Goal: Transaction & Acquisition: Subscribe to service/newsletter

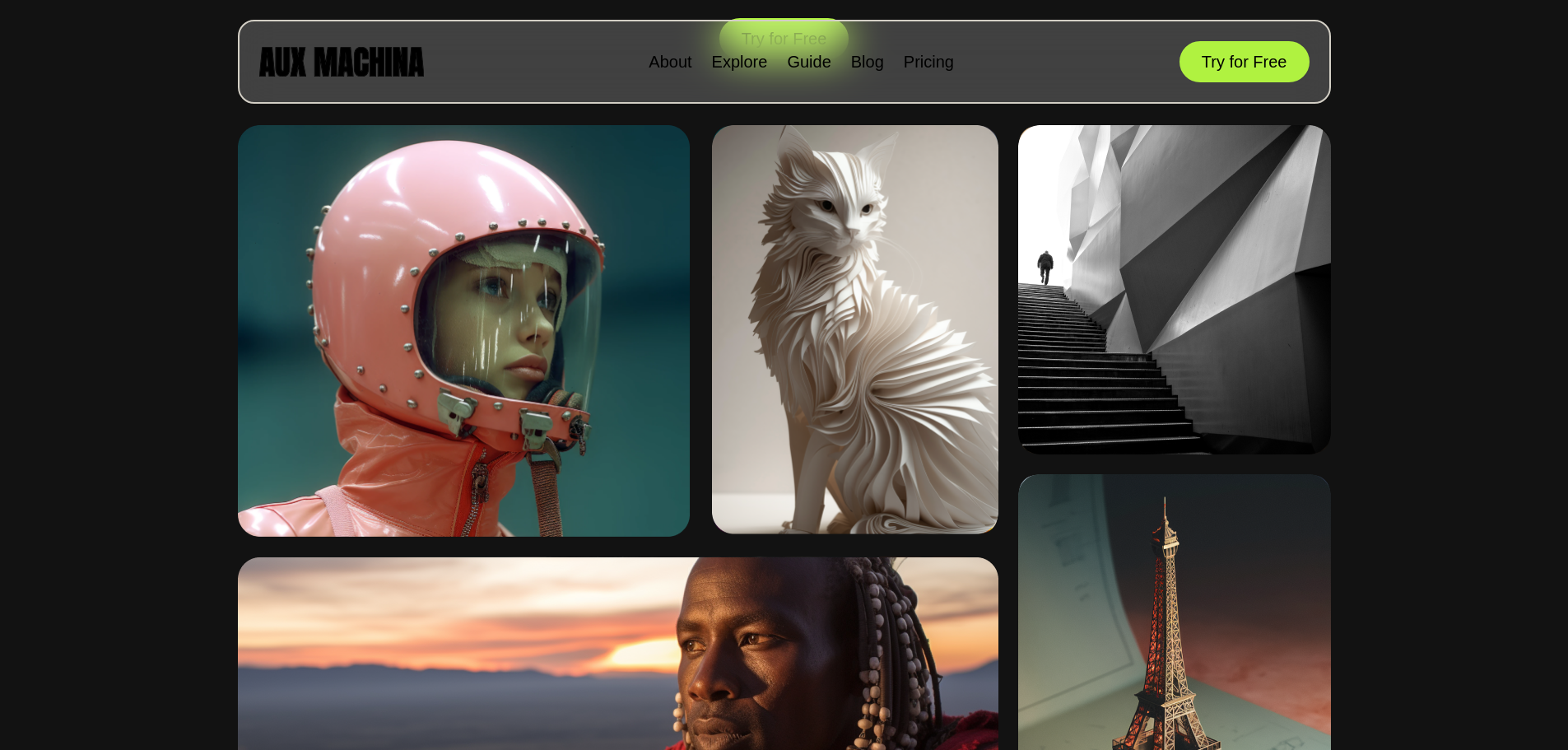
scroll to position [576, 0]
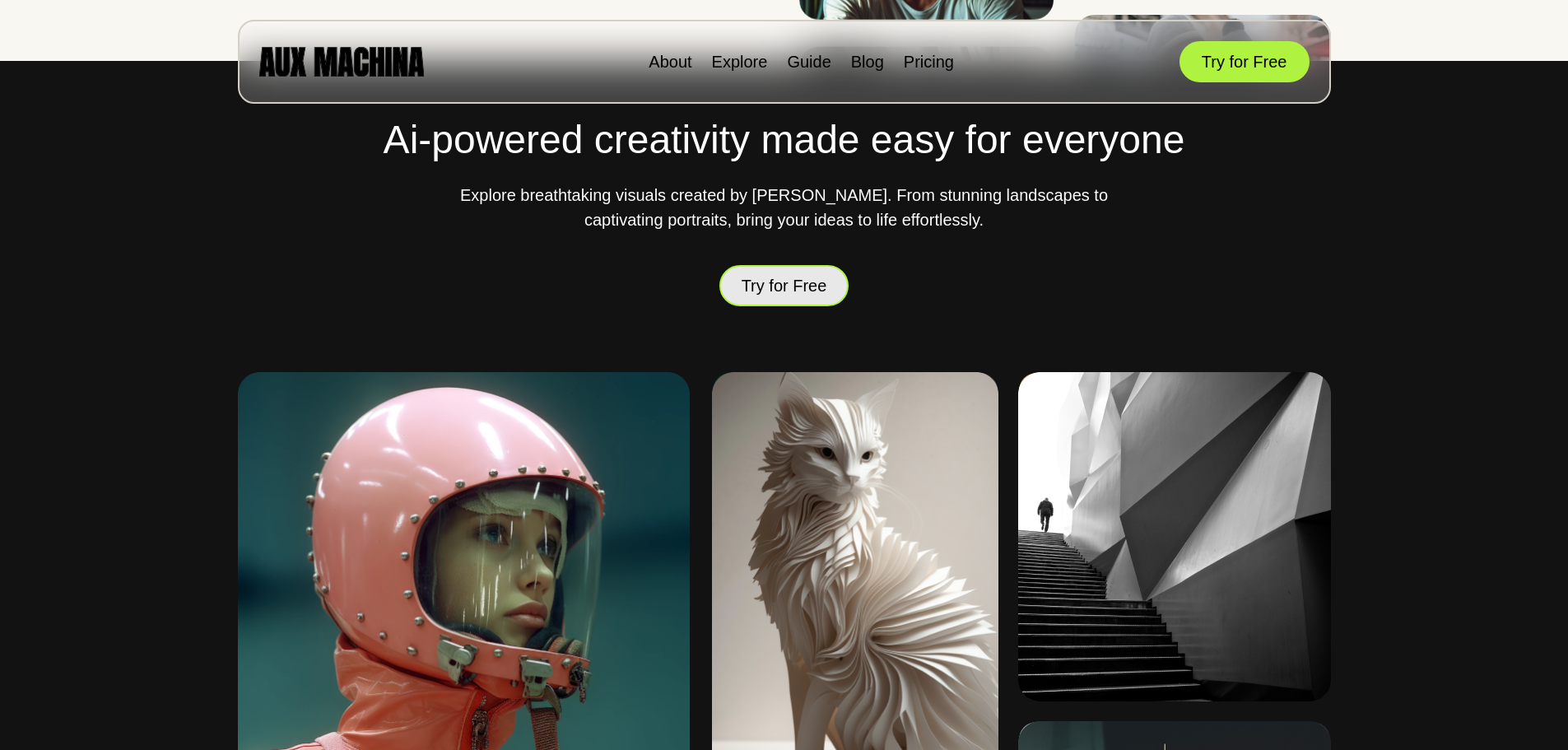
click at [780, 282] on button "Try for Free" at bounding box center [784, 285] width 130 height 47
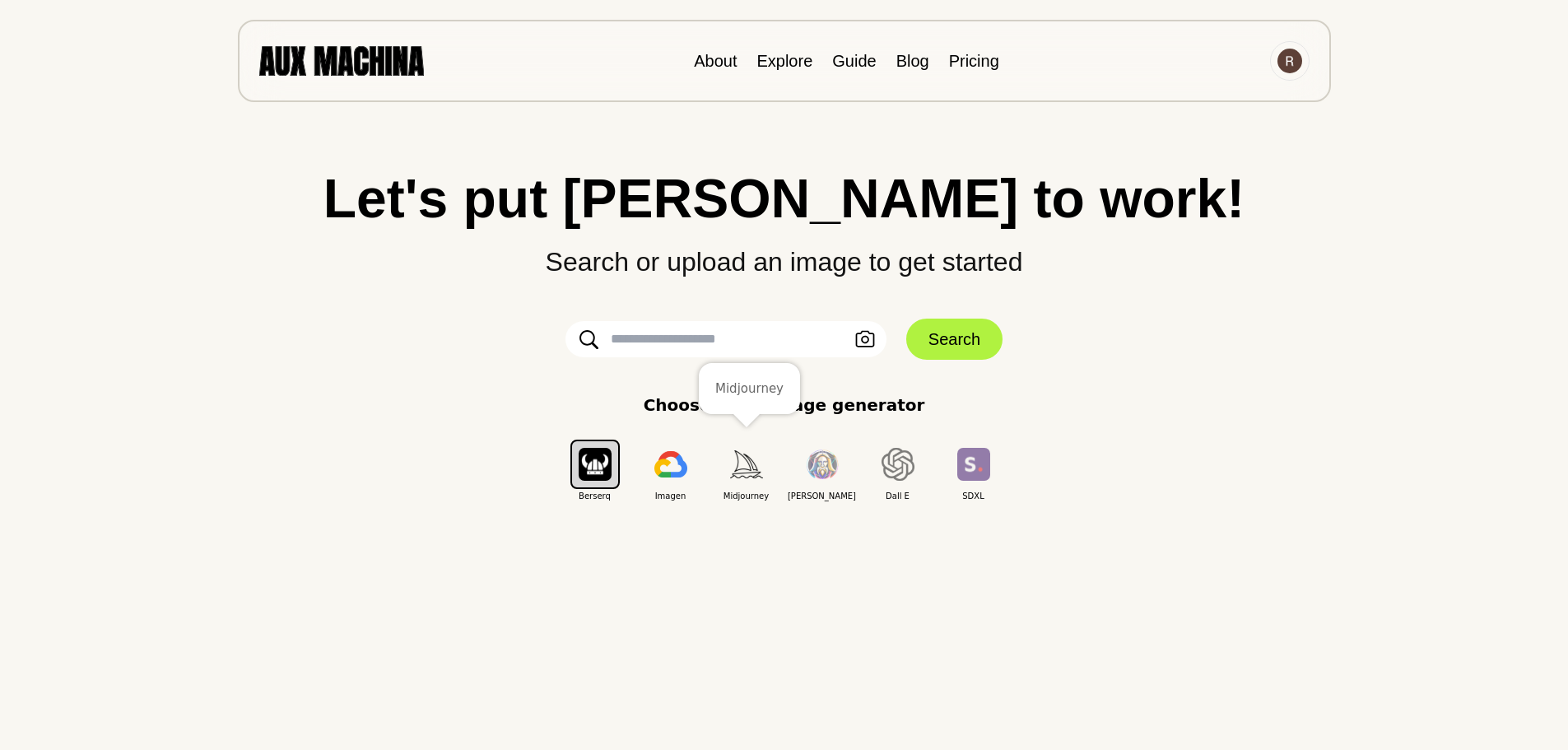
click at [739, 470] on img "button" at bounding box center [746, 464] width 33 height 27
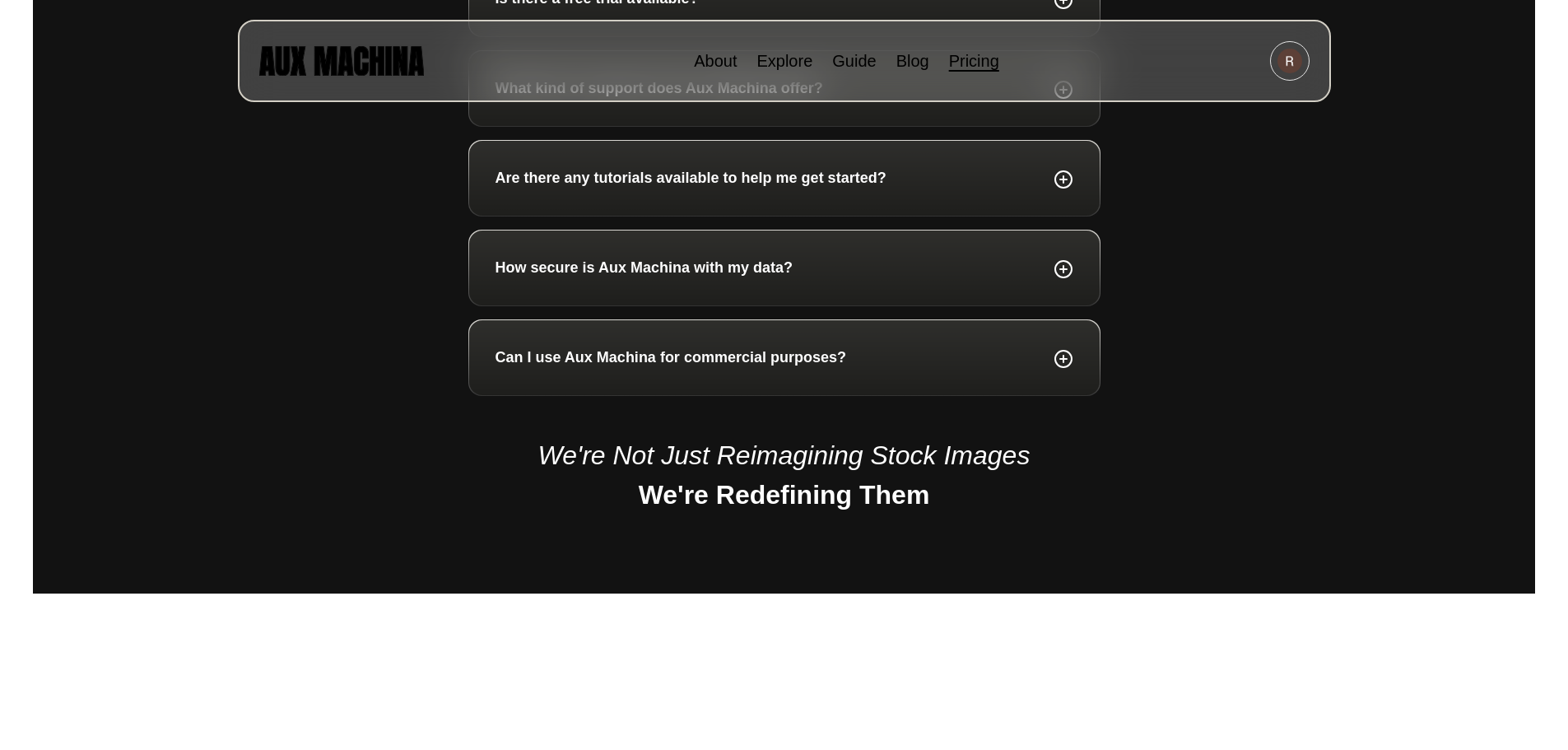
scroll to position [1399, 0]
